Goal: Information Seeking & Learning: Understand process/instructions

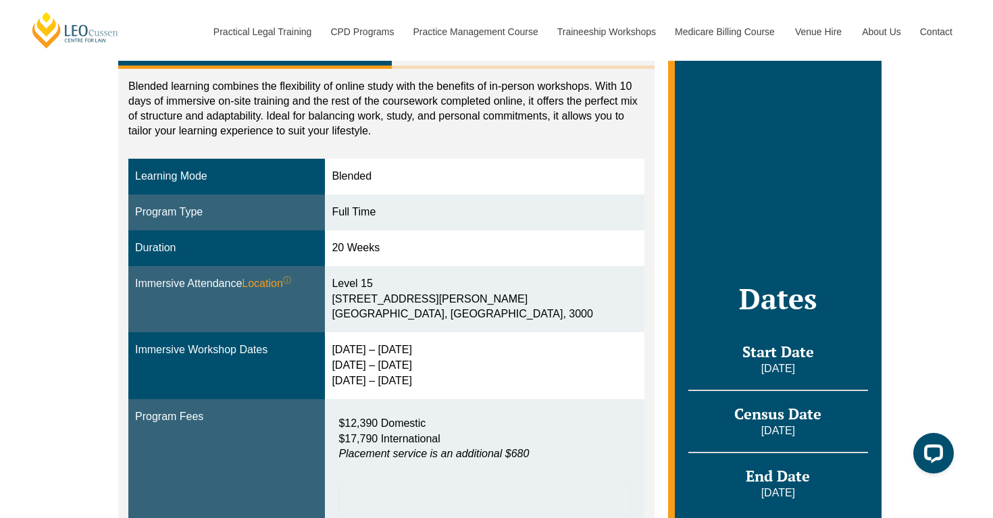
scroll to position [194, 0]
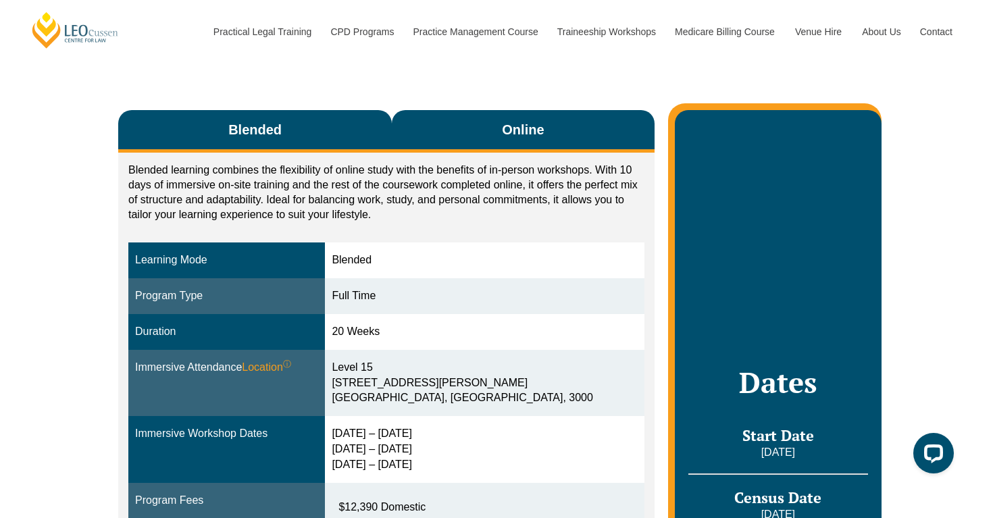
click at [529, 136] on span "Online" at bounding box center [523, 129] width 42 height 19
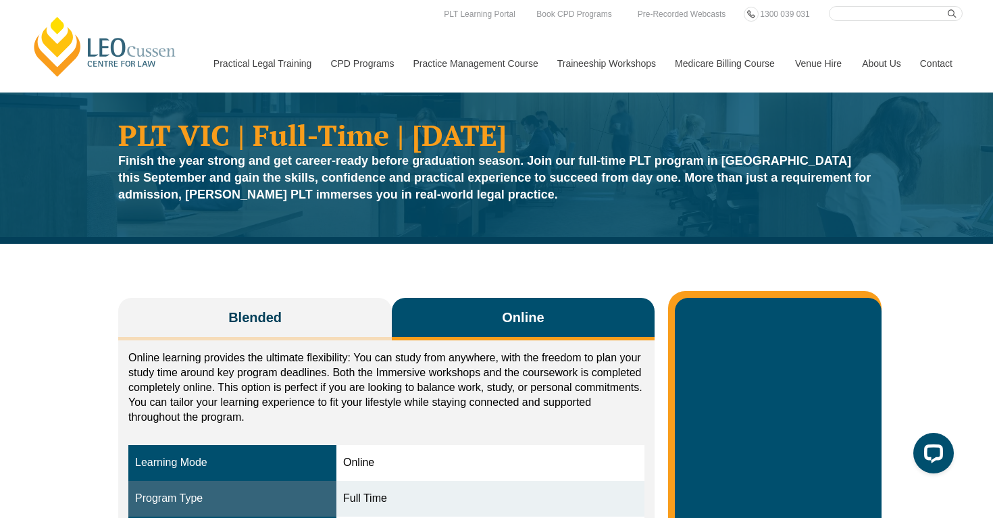
scroll to position [0, 0]
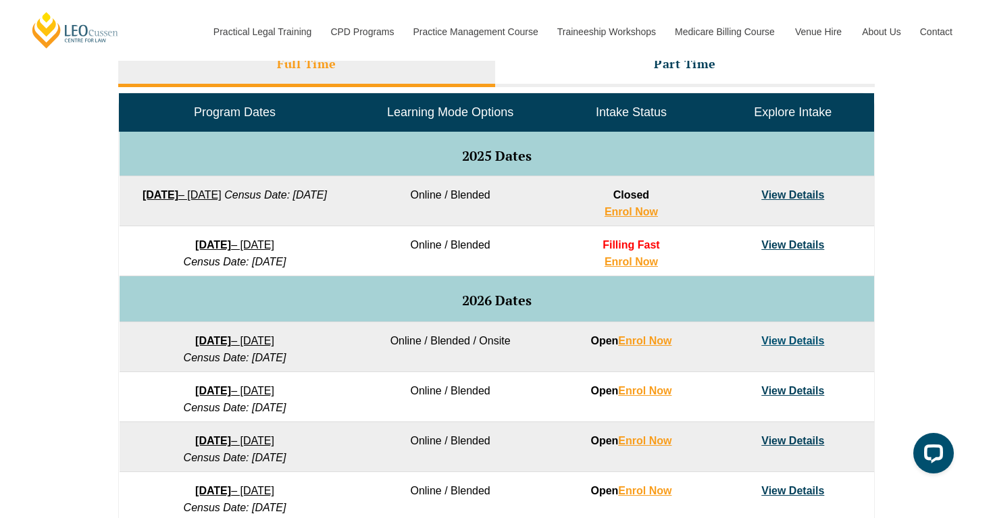
scroll to position [633, 0]
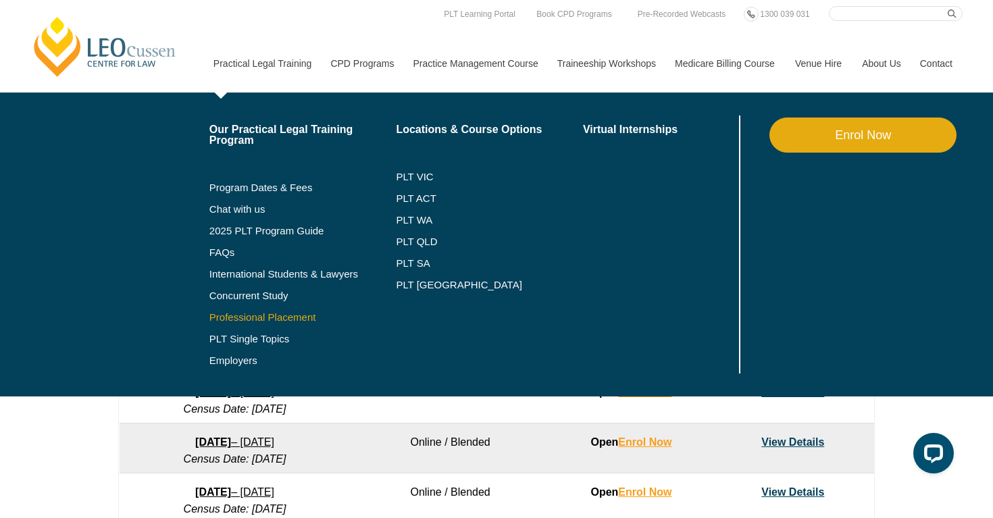
click at [253, 314] on link "Professional Placement" at bounding box center [302, 317] width 187 height 11
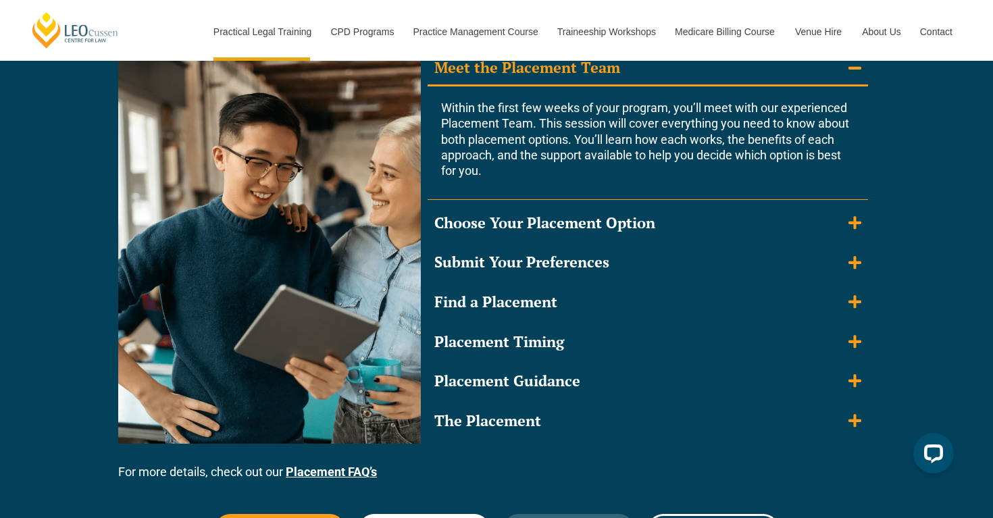
scroll to position [1309, 0]
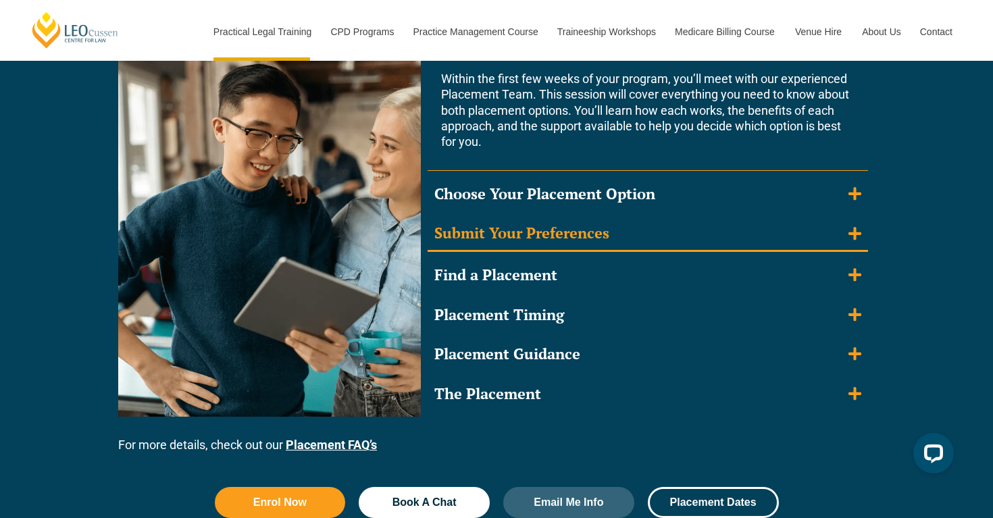
click at [594, 228] on div "Submit Your Preferences" at bounding box center [521, 234] width 175 height 20
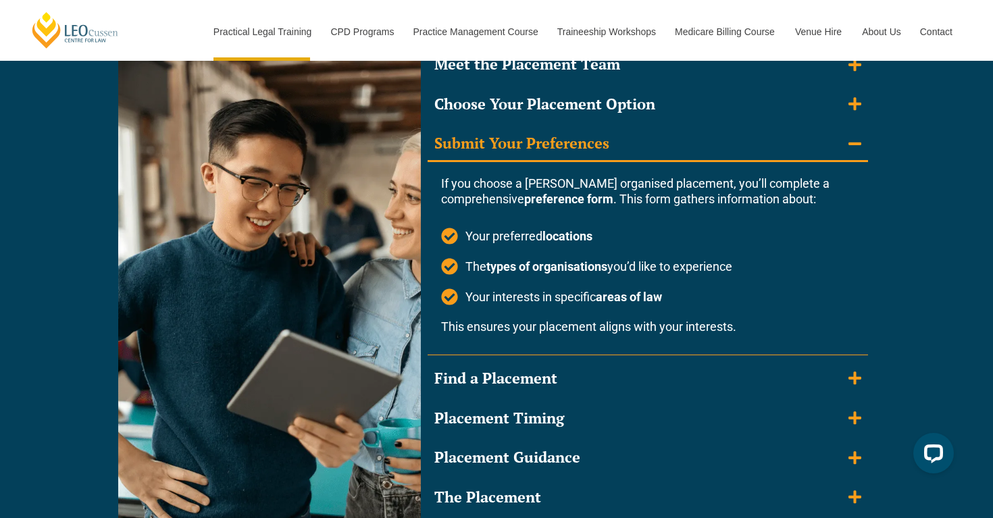
scroll to position [1278, 0]
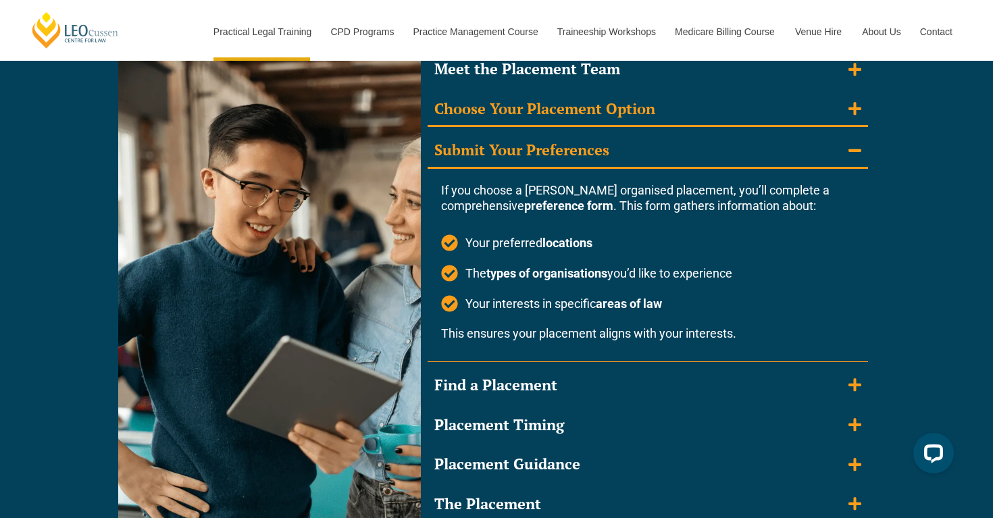
click at [623, 120] on summary "Choose Your Placement Option" at bounding box center [647, 110] width 440 height 35
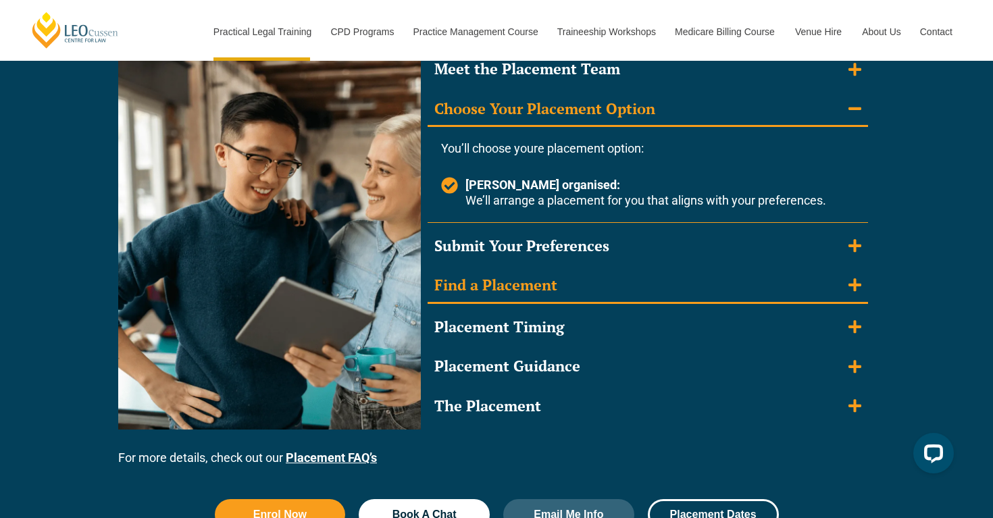
click at [565, 280] on summary "Find a Placement" at bounding box center [647, 286] width 440 height 35
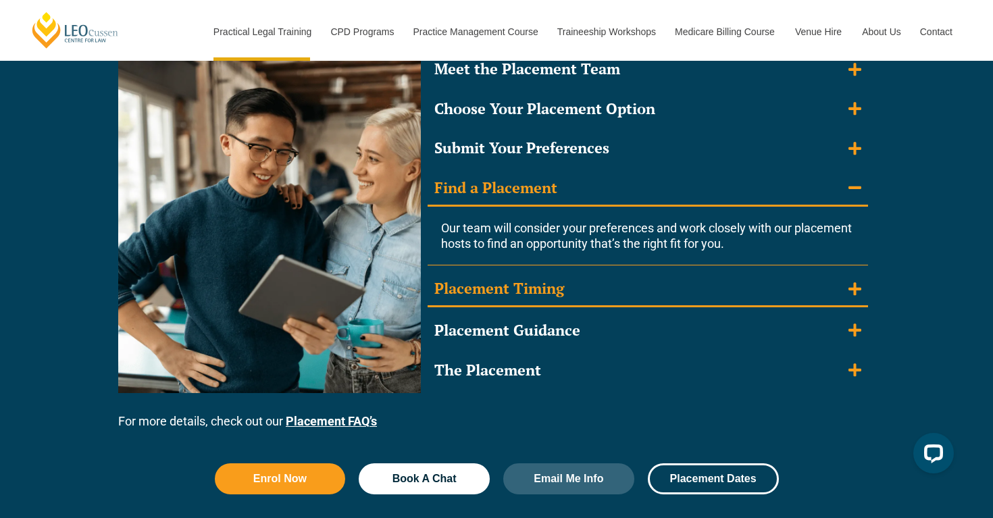
click at [583, 291] on summary "Placement Timing" at bounding box center [647, 289] width 440 height 35
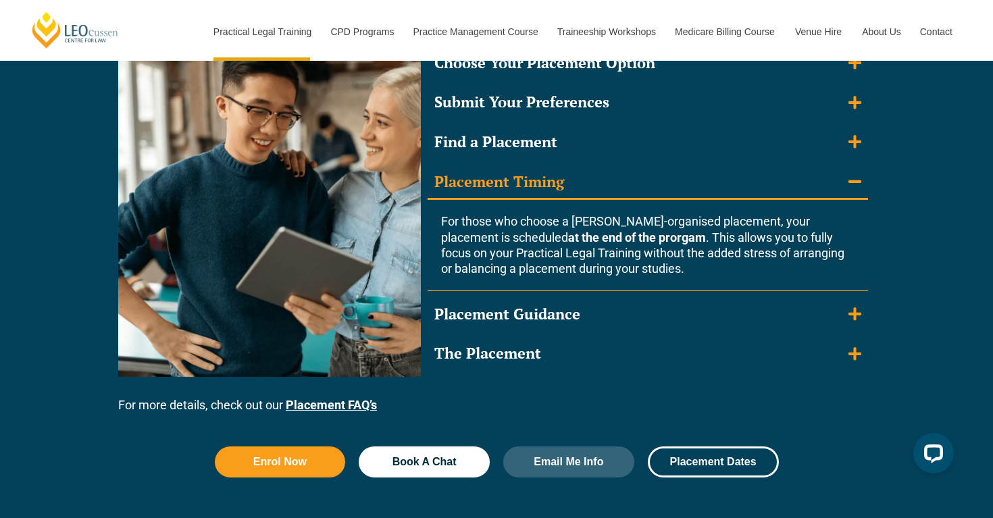
scroll to position [1326, 0]
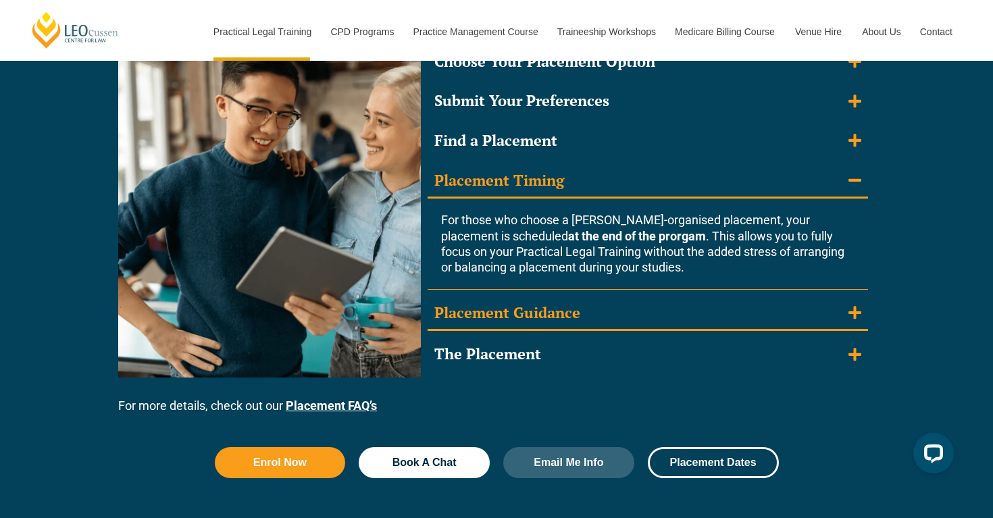
click at [587, 313] on summary "Placement Guidance" at bounding box center [647, 313] width 440 height 35
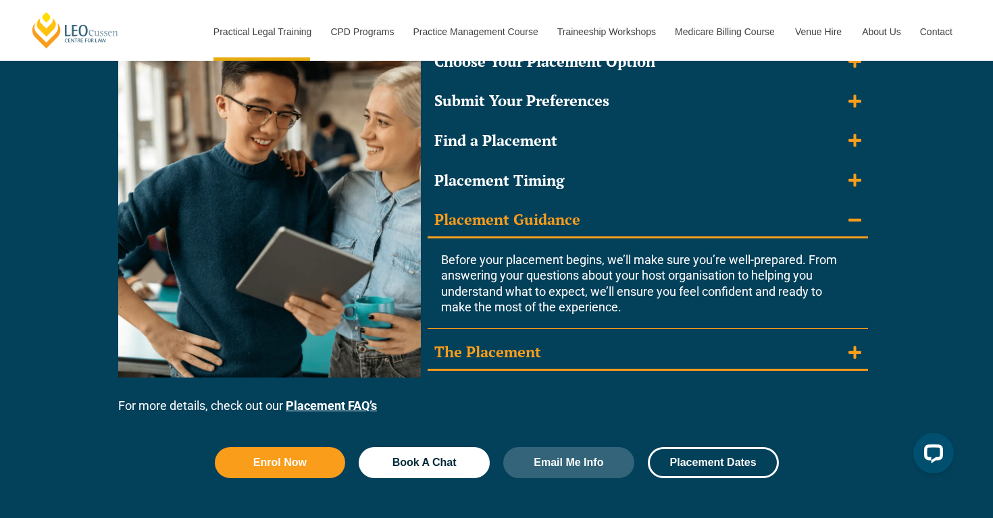
click at [594, 348] on summary "The Placement" at bounding box center [647, 353] width 440 height 35
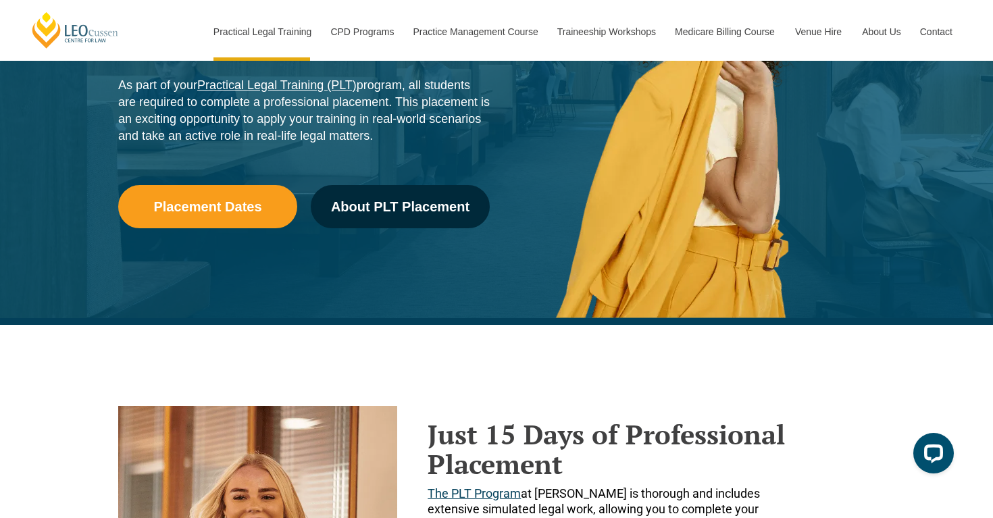
scroll to position [0, 0]
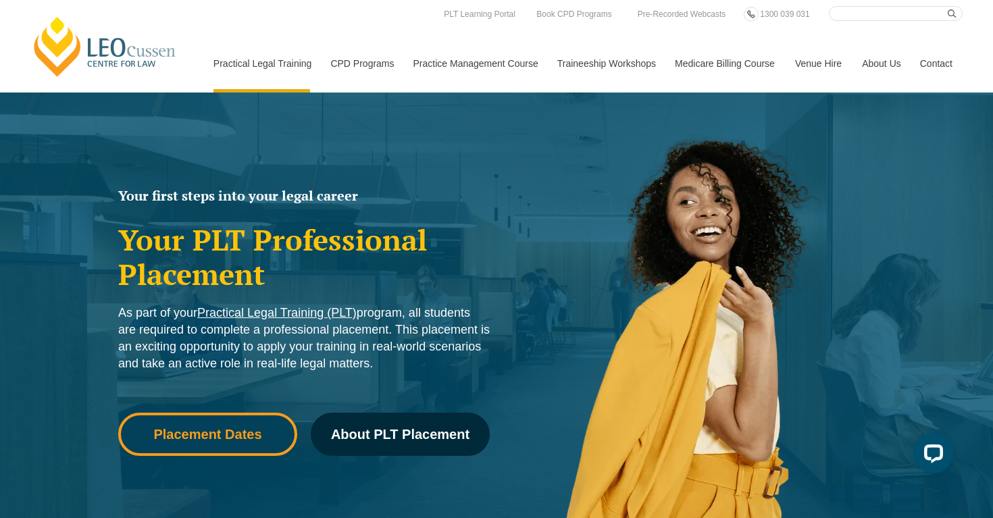
click at [248, 429] on span "Placement Dates" at bounding box center [207, 434] width 108 height 14
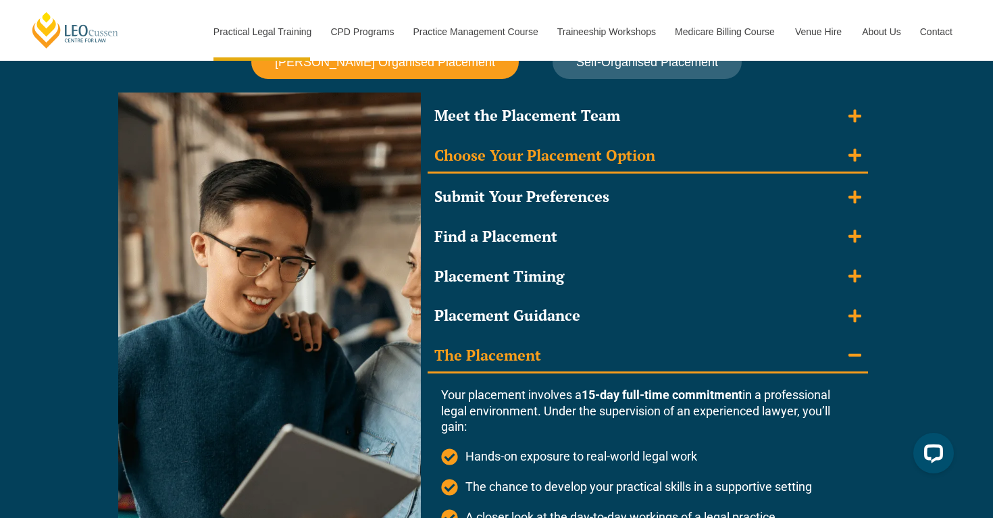
scroll to position [1234, 0]
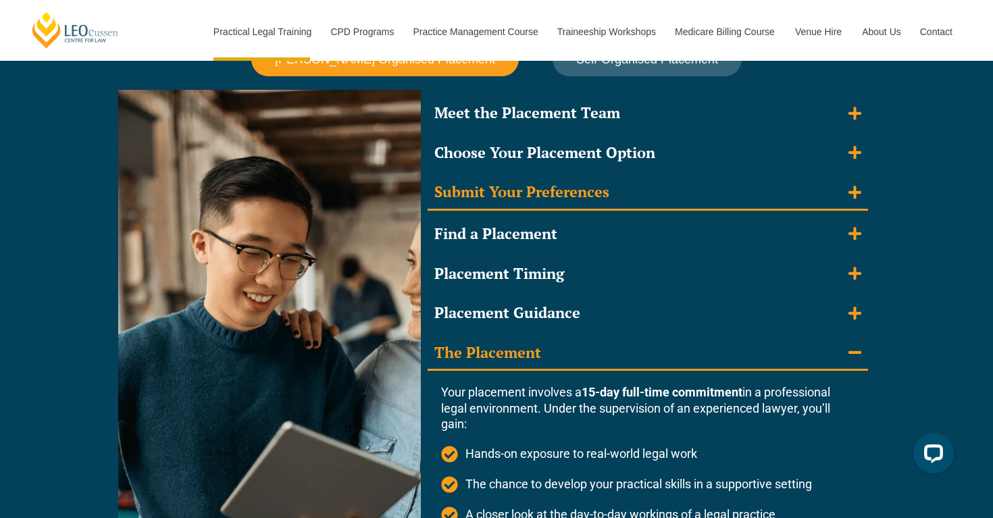
click at [623, 188] on summary "Submit Your Preferences" at bounding box center [647, 193] width 440 height 35
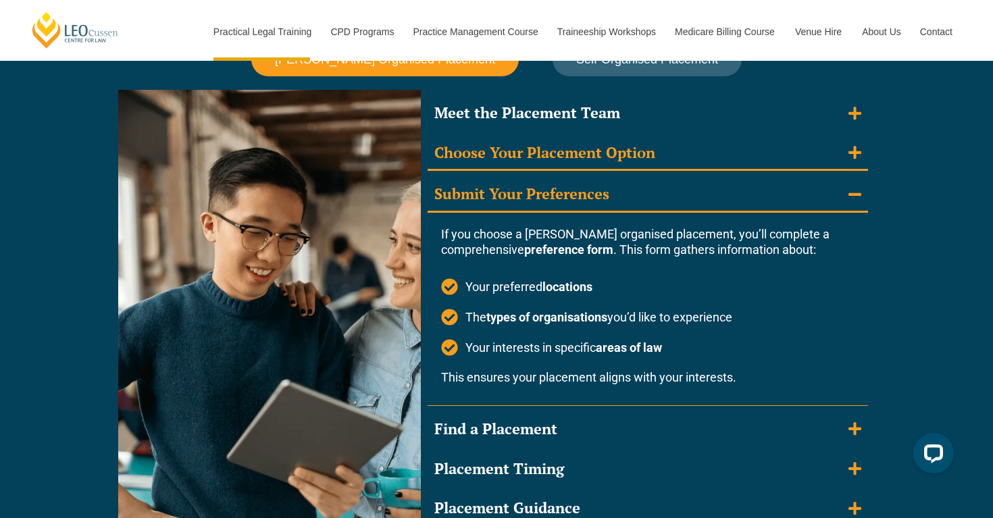
click at [624, 157] on div "Choose Your Placement Option" at bounding box center [544, 153] width 221 height 20
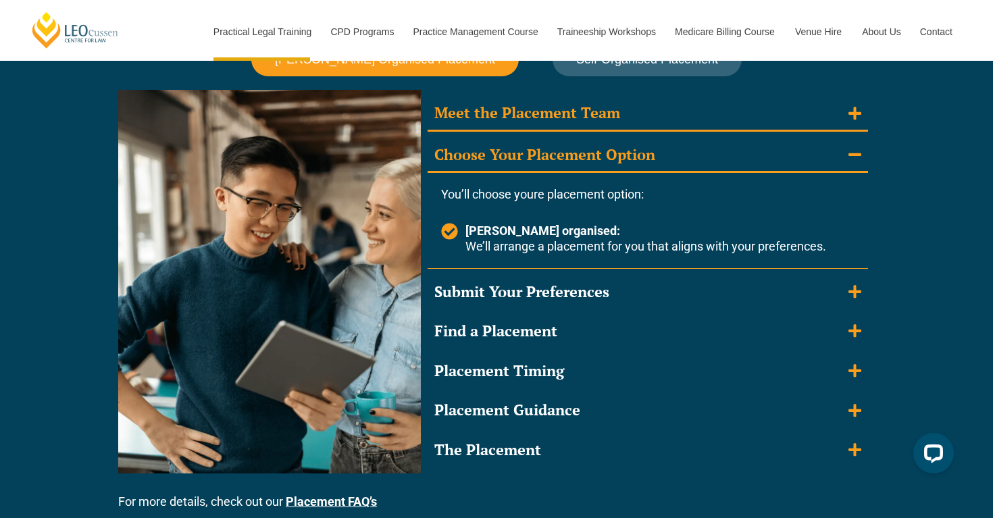
click at [629, 127] on summary "Meet the Placement Team" at bounding box center [647, 114] width 440 height 35
